Goal: Check status: Check status

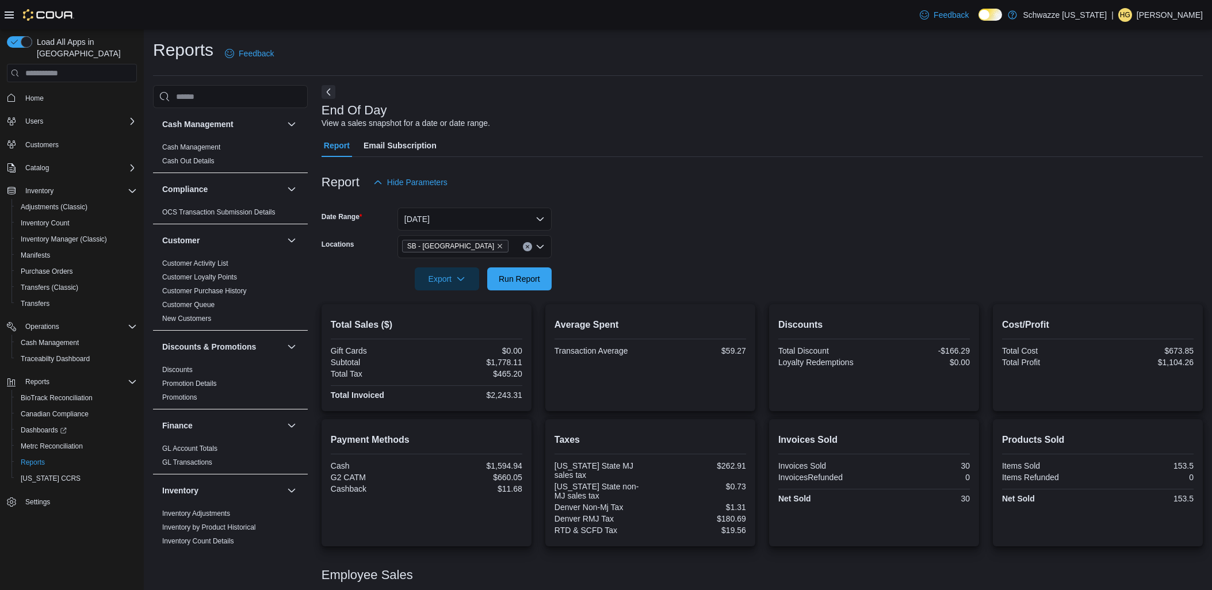
scroll to position [75, 0]
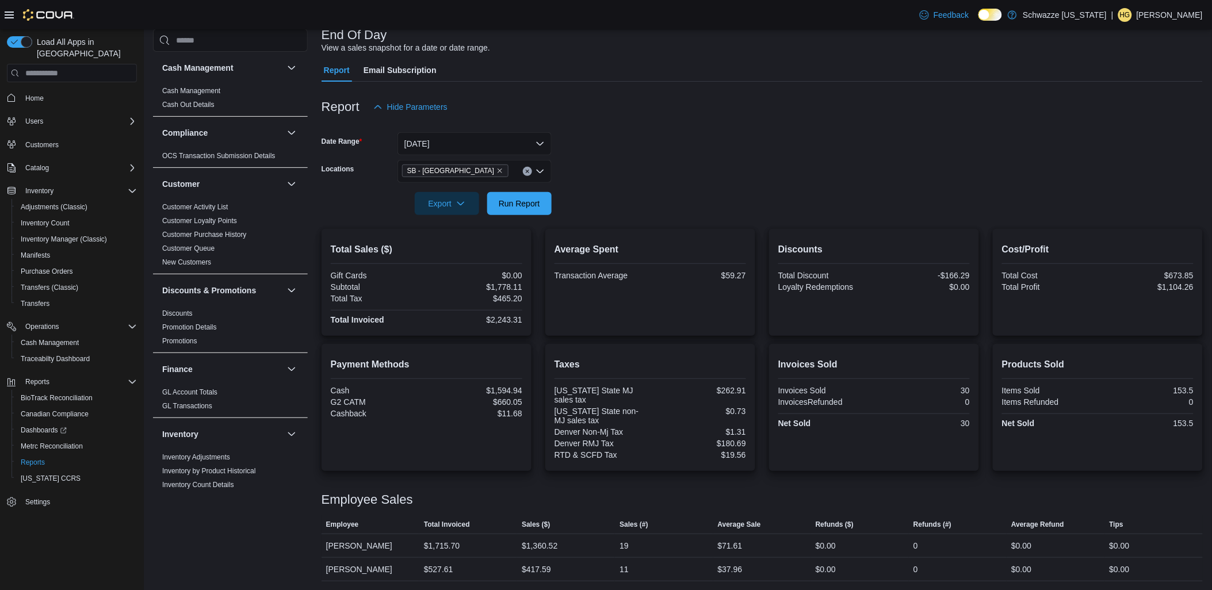
click at [592, 90] on div at bounding box center [761, 89] width 881 height 14
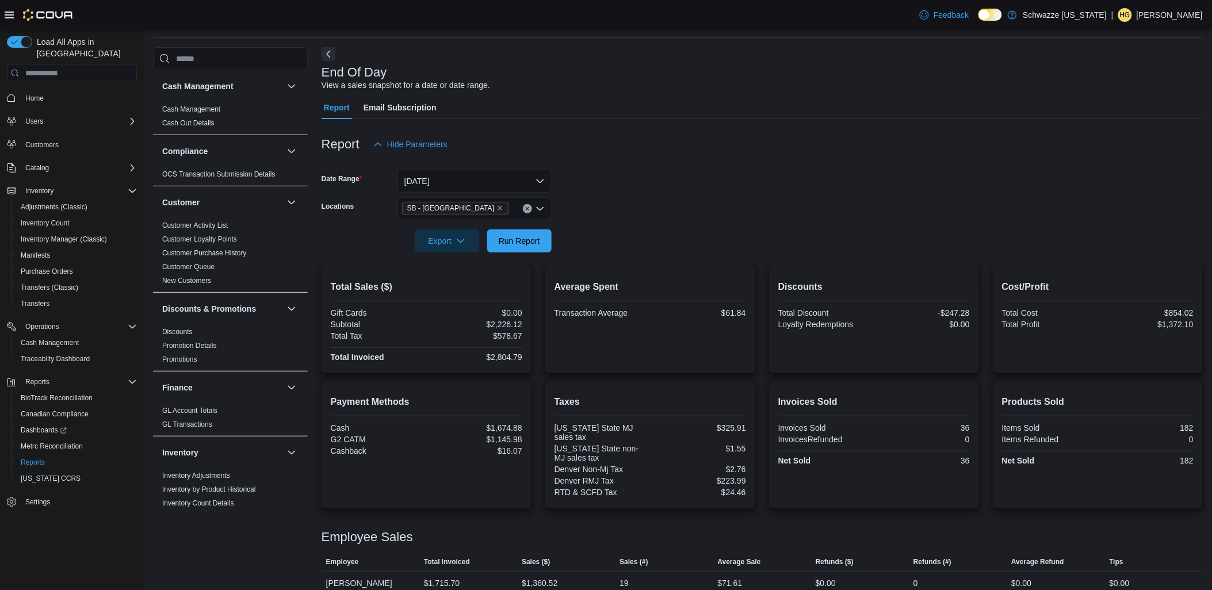
scroll to position [75, 0]
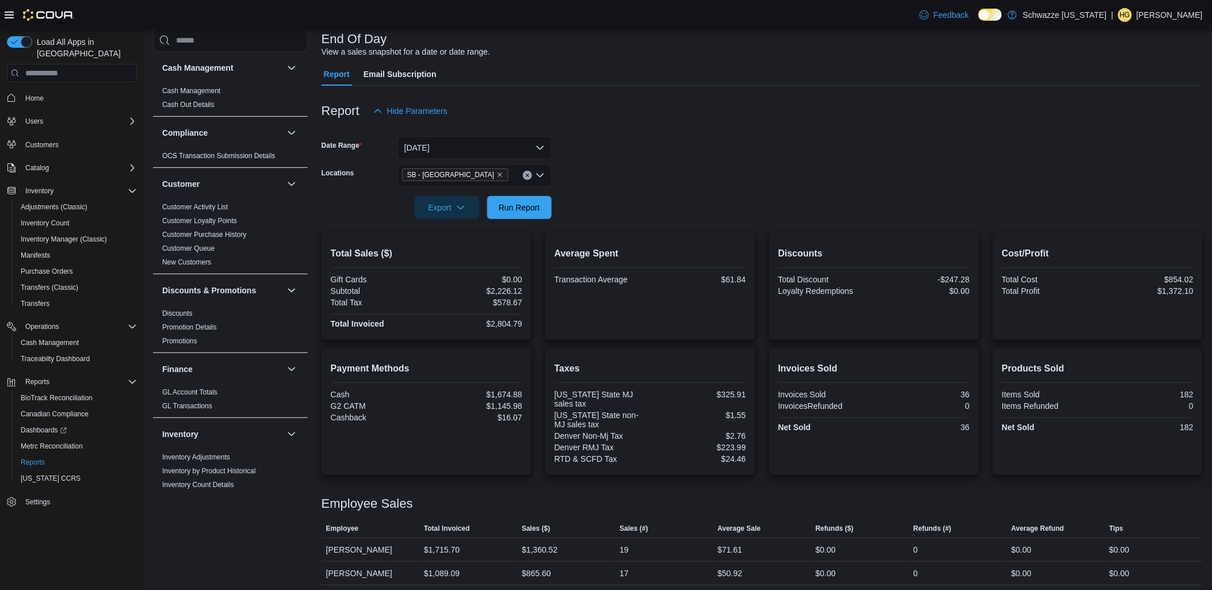
scroll to position [75, 0]
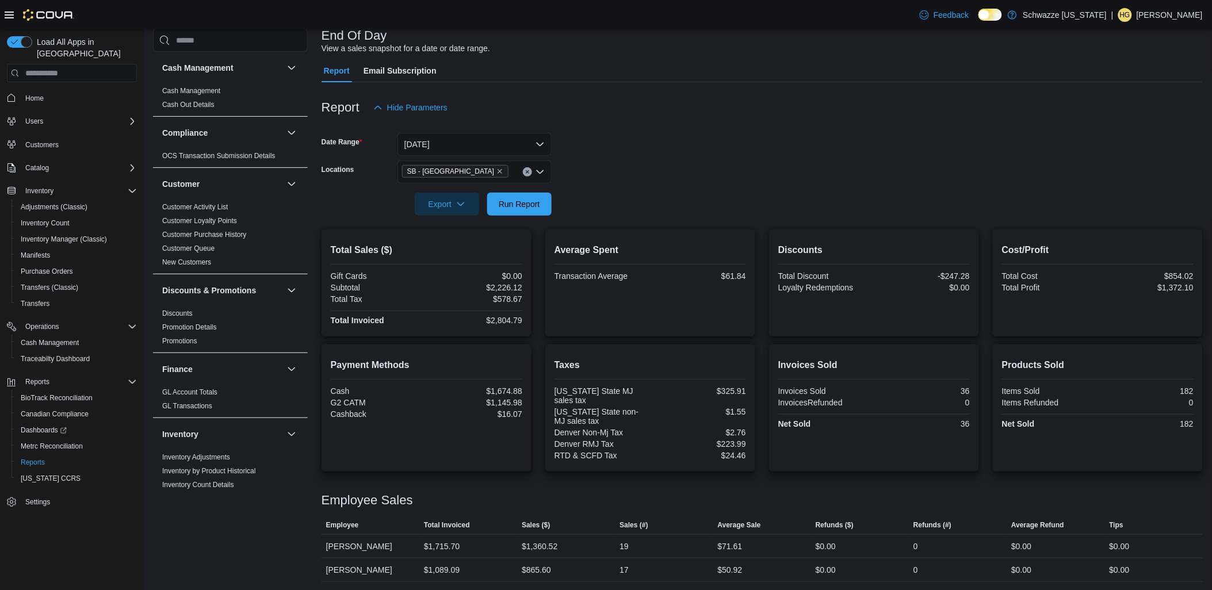
scroll to position [75, 0]
